Goal: Transaction & Acquisition: Purchase product/service

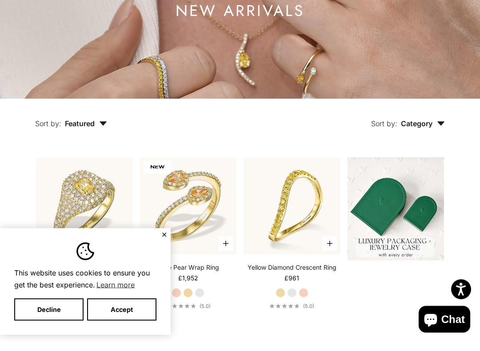
scroll to position [134, 0]
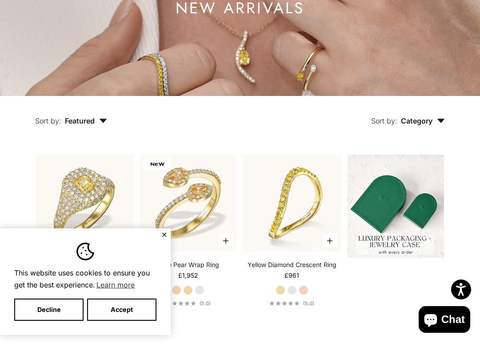
click at [49, 297] on div "This website uses cookies to ensure you get the best experience. Learn more Dec…" at bounding box center [85, 291] width 171 height 107
click at [50, 308] on button "Decline" at bounding box center [48, 319] width 69 height 22
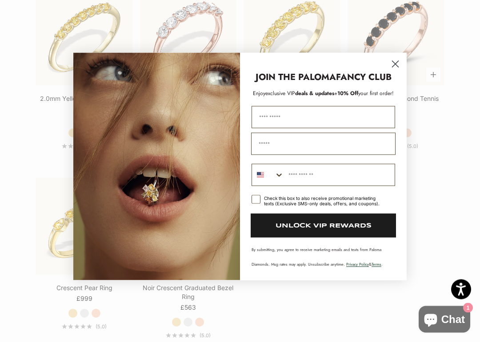
scroll to position [1246, 0]
click at [396, 66] on circle "Close dialog" at bounding box center [395, 73] width 15 height 15
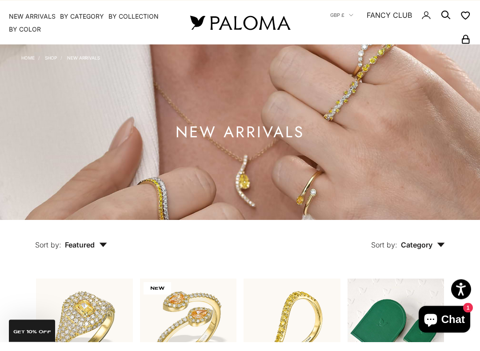
scroll to position [10, 0]
click at [214, 171] on img at bounding box center [240, 141] width 480 height 176
click at [250, 136] on h1 "NEW ARRIVALS" at bounding box center [240, 141] width 129 height 11
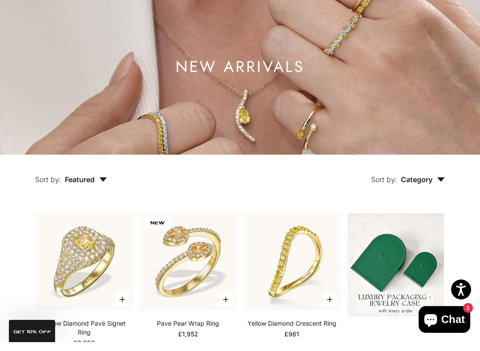
scroll to position [85, 0]
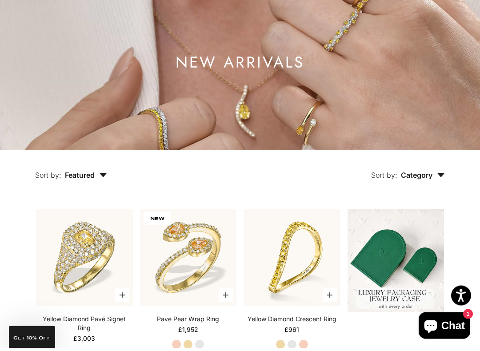
click at [439, 168] on button "Sort by: Category" at bounding box center [408, 171] width 115 height 37
click at [442, 175] on button "Sort by: Category" at bounding box center [408, 171] width 115 height 37
click at [438, 178] on icon "button" at bounding box center [441, 178] width 8 height 4
click at [387, 227] on label "Ring" at bounding box center [390, 223] width 15 height 12
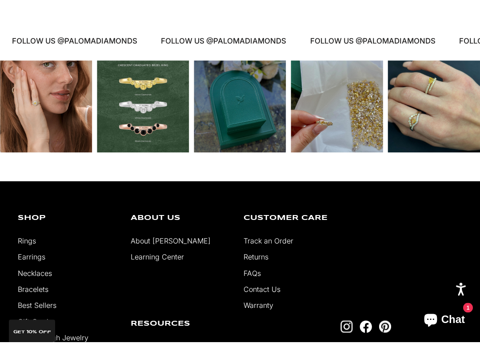
scroll to position [1136, 0]
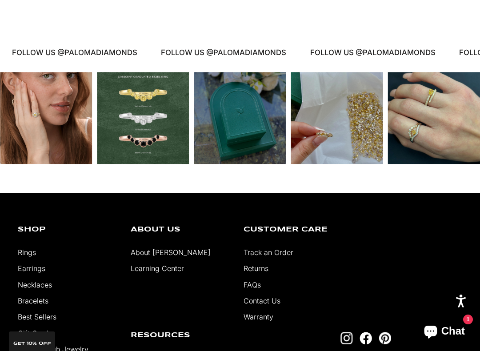
click at [30, 249] on div "Shop Rings Earrings Necklaces Bracelets Best Sellers Gift Cards [GEOGRAPHIC_DAT…" at bounding box center [68, 288] width 100 height 129
click at [30, 254] on link "Rings" at bounding box center [27, 252] width 18 height 9
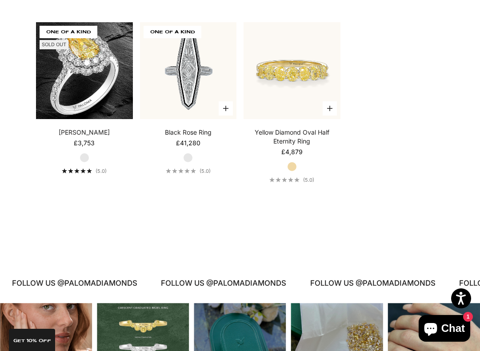
scroll to position [3284, 0]
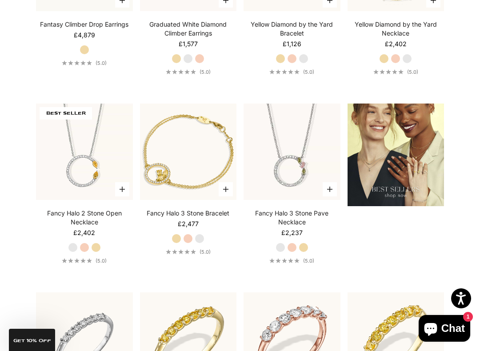
scroll to position [834, 0]
